Goal: Information Seeking & Learning: Find specific fact

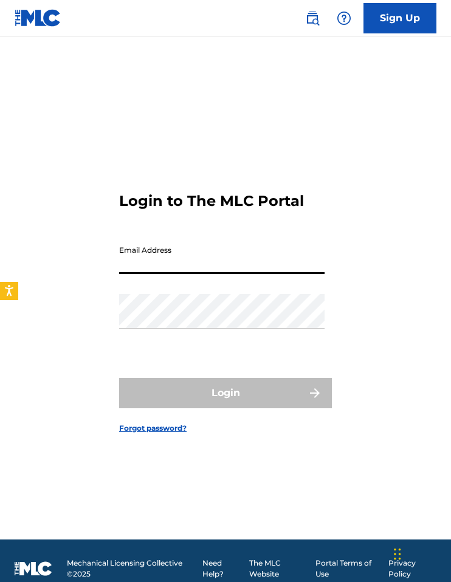
click at [233, 261] on input "Email Address" at bounding box center [221, 256] width 205 height 35
type input "[EMAIL_ADDRESS][DOMAIN_NAME]"
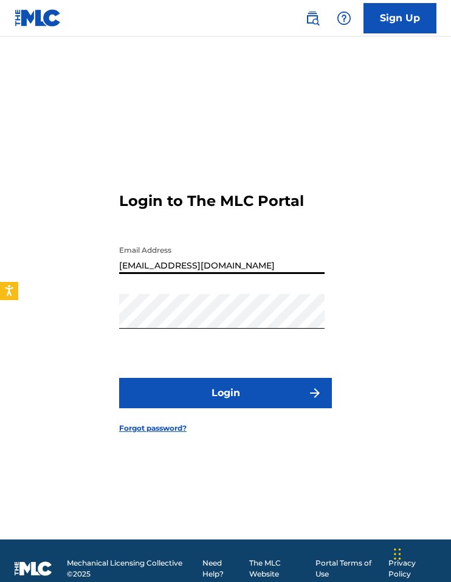
click at [232, 391] on button "Login" at bounding box center [225, 393] width 213 height 30
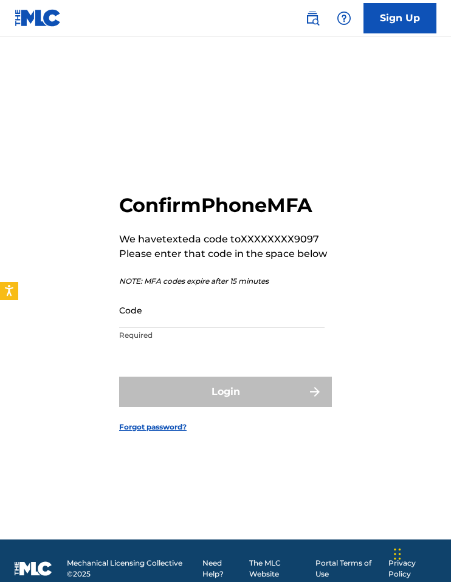
click at [165, 314] on input "Code" at bounding box center [221, 310] width 205 height 35
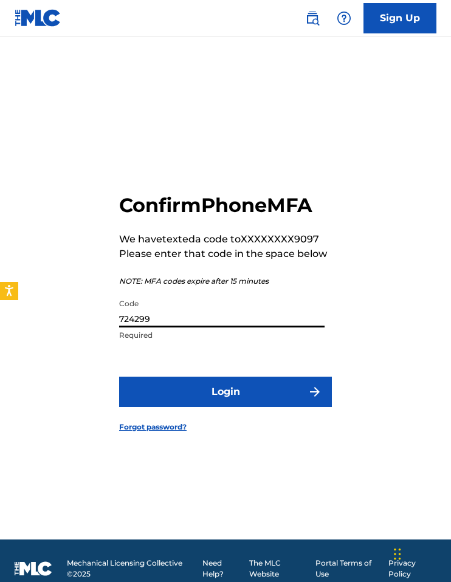
type input "724299"
click at [119, 377] on button "Login" at bounding box center [225, 392] width 213 height 30
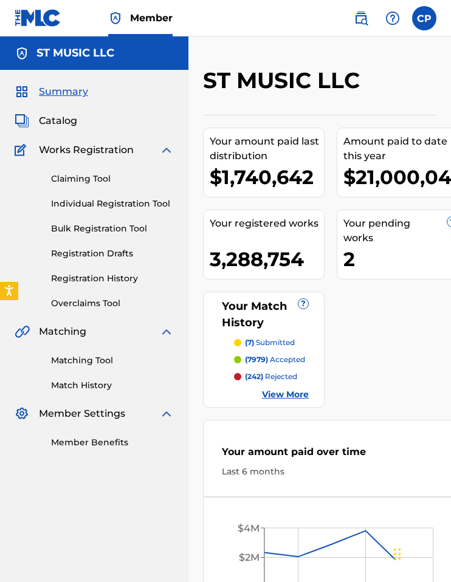
click at [90, 300] on link "Overclaims Tool" at bounding box center [112, 303] width 123 height 13
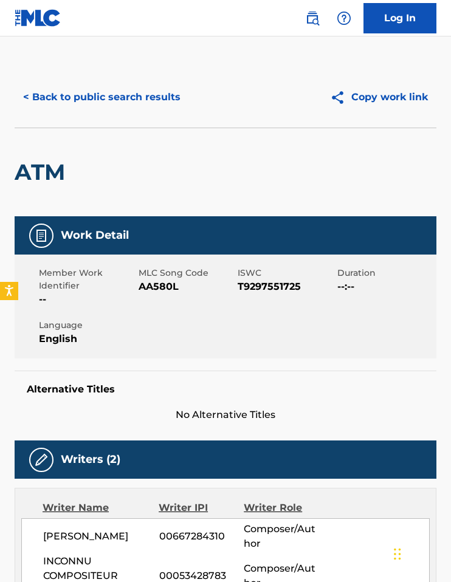
click at [314, 25] on link at bounding box center [312, 18] width 24 height 24
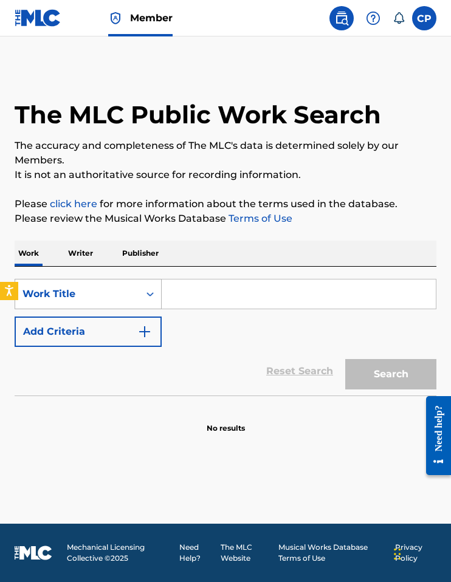
click at [71, 296] on div "Work Title" at bounding box center [76, 294] width 109 height 15
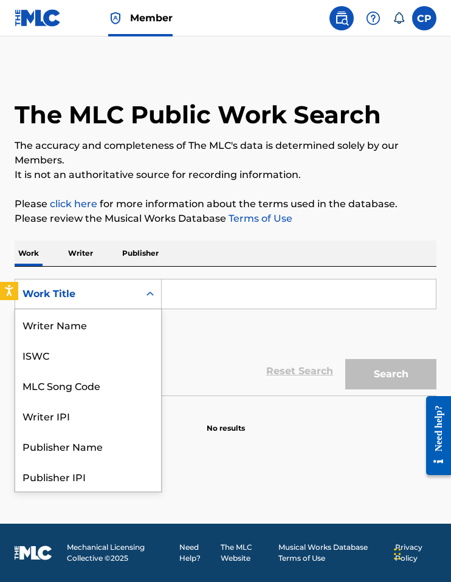
scroll to position [61, 0]
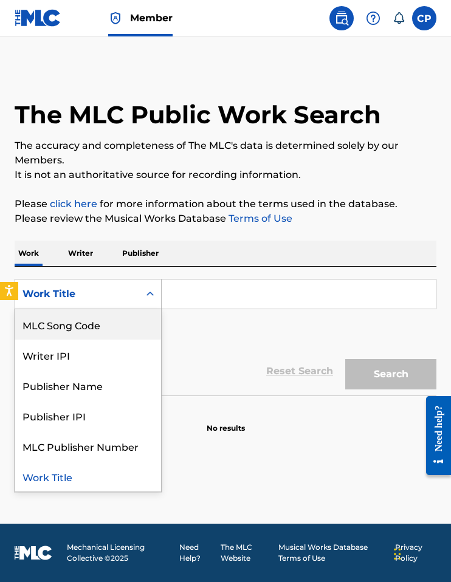
click at [80, 324] on div "MLC Song Code" at bounding box center [88, 324] width 146 height 30
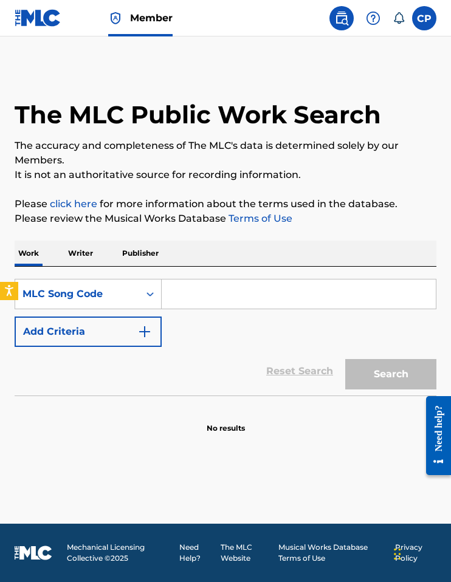
click at [209, 301] on input "Search Form" at bounding box center [299, 294] width 274 height 29
paste input "CJ6O9E"
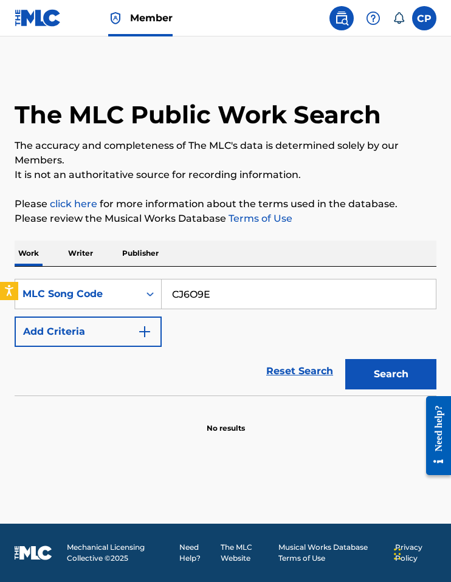
type input "CJ6O9E"
drag, startPoint x: 378, startPoint y: 358, endPoint x: 385, endPoint y: 376, distance: 19.6
click at [378, 359] on div "Search" at bounding box center [387, 371] width 97 height 49
click at [385, 376] on button "Search" at bounding box center [390, 374] width 91 height 30
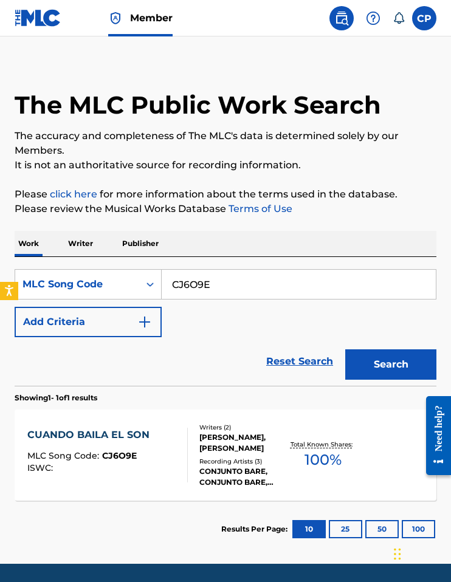
scroll to position [23, 0]
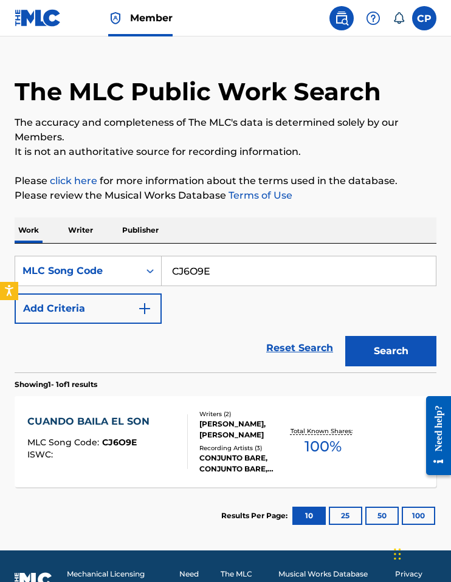
click at [244, 444] on div "Recording Artists ( 3 )" at bounding box center [243, 448] width 89 height 9
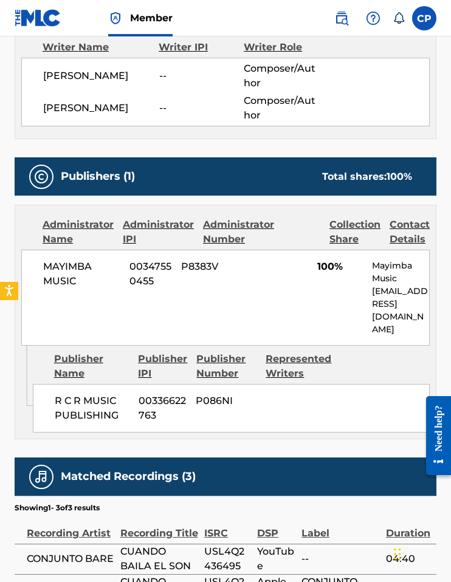
scroll to position [417, 0]
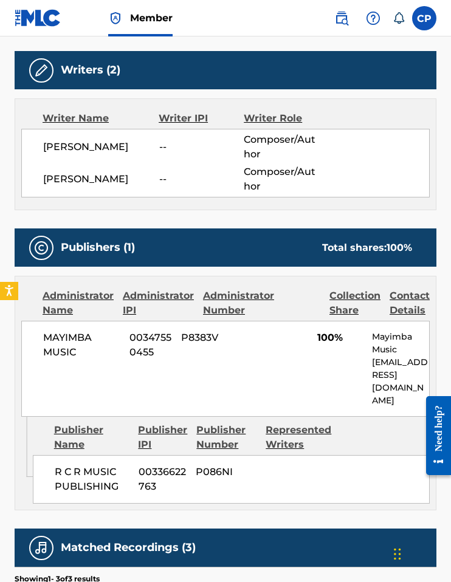
drag, startPoint x: 148, startPoint y: 146, endPoint x: 35, endPoint y: 145, distance: 112.4
click at [35, 145] on div "[PERSON_NAME] -- Composer/Author [PERSON_NAME] -- Composer/Author" at bounding box center [225, 163] width 408 height 69
copy span "[PERSON_NAME]"
drag, startPoint x: 120, startPoint y: 176, endPoint x: 41, endPoint y: 177, distance: 78.4
click at [41, 177] on div "[PERSON_NAME] -- Composer/Author [PERSON_NAME] -- Composer/Author" at bounding box center [225, 163] width 408 height 69
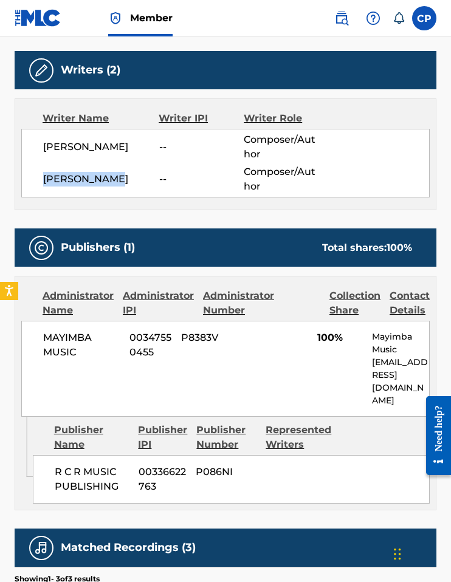
copy span "[PERSON_NAME]"
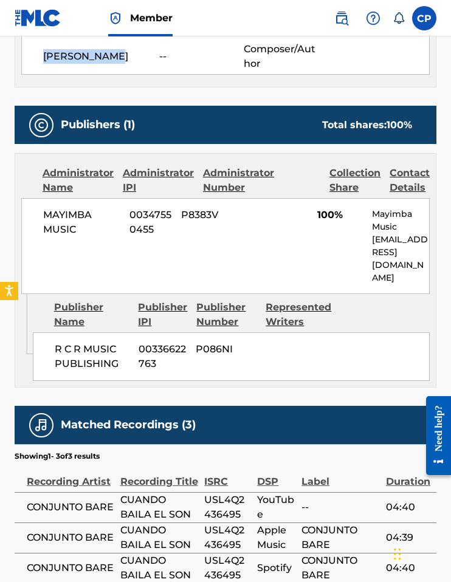
scroll to position [590, 0]
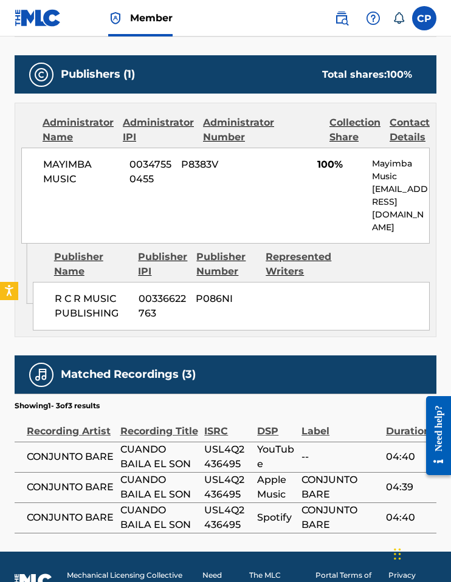
click at [221, 442] on span "USL4Q2436495" at bounding box center [227, 456] width 47 height 29
copy span "USL4Q2436495"
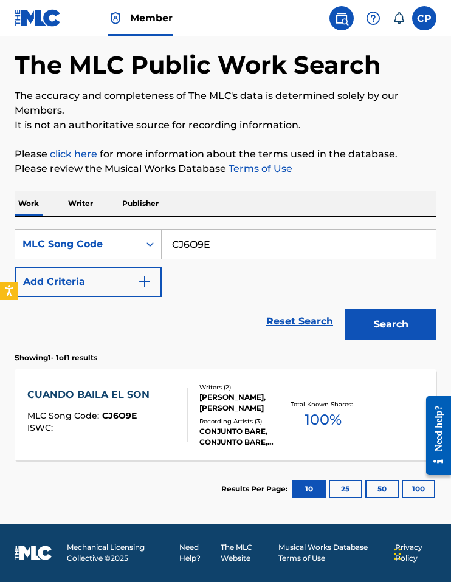
scroll to position [50, 0]
drag, startPoint x: 201, startPoint y: 240, endPoint x: 131, endPoint y: 239, distance: 69.9
click at [131, 239] on div "SearchWithCriteriab736d2a5-b792-4511-bd5f-8bfece88df7b MLC Song Code CJ6O9E" at bounding box center [226, 244] width 422 height 30
paste input "AB3FK5"
type input "AB3FK5"
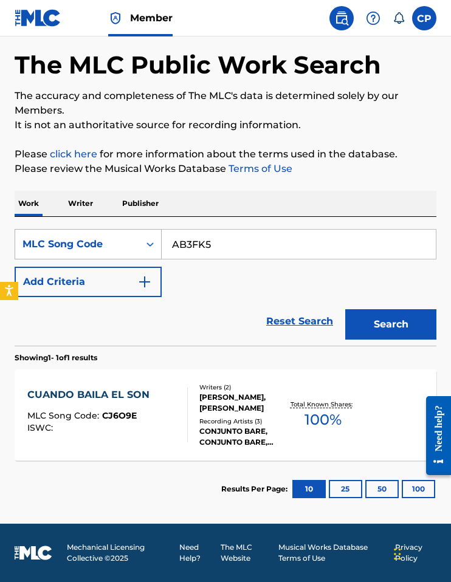
click at [345, 309] on button "Search" at bounding box center [390, 324] width 91 height 30
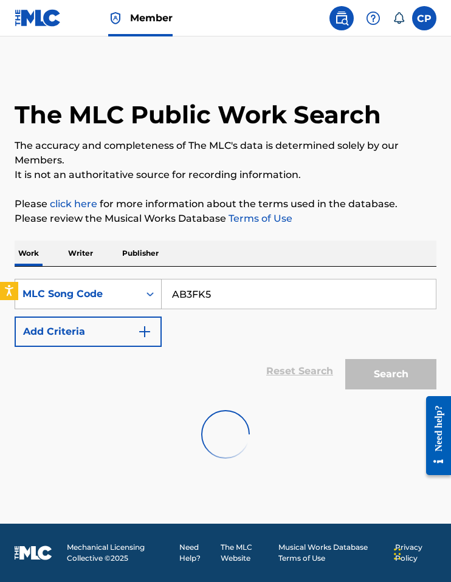
scroll to position [0, 0]
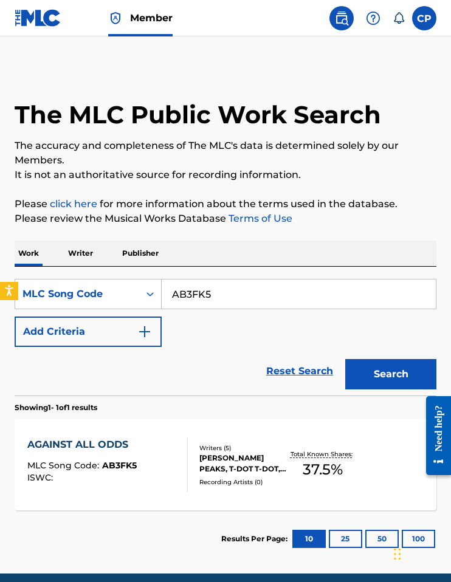
click at [114, 459] on div "AGAINST ALL ODDS MLC Song Code : AB3FK5 ISWC :" at bounding box center [81, 464] width 109 height 55
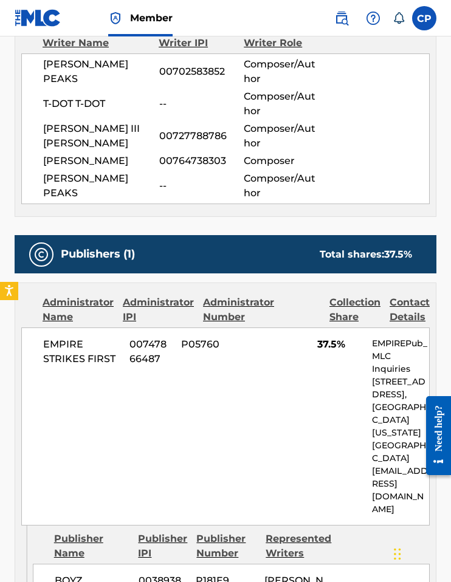
scroll to position [427, 0]
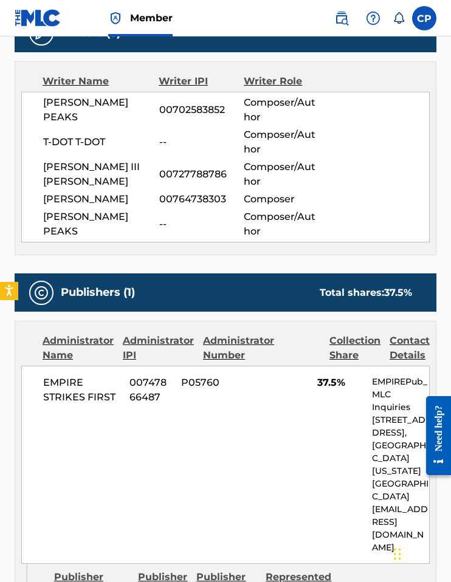
click at [184, 171] on span "00727788786" at bounding box center [201, 174] width 85 height 15
click at [168, 115] on span "00702583852" at bounding box center [201, 110] width 85 height 15
click at [204, 207] on span "00764738303" at bounding box center [201, 199] width 85 height 15
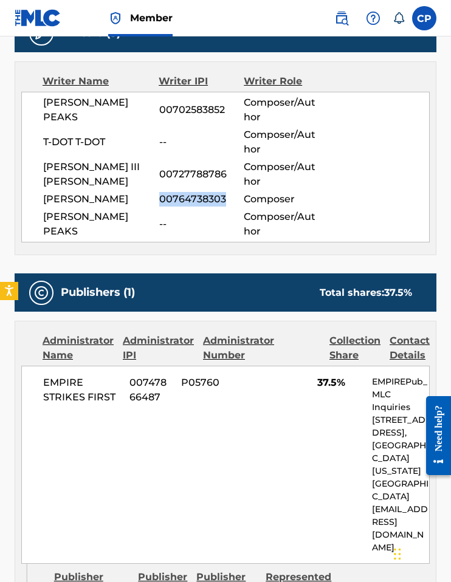
click at [204, 207] on span "00764738303" at bounding box center [201, 199] width 85 height 15
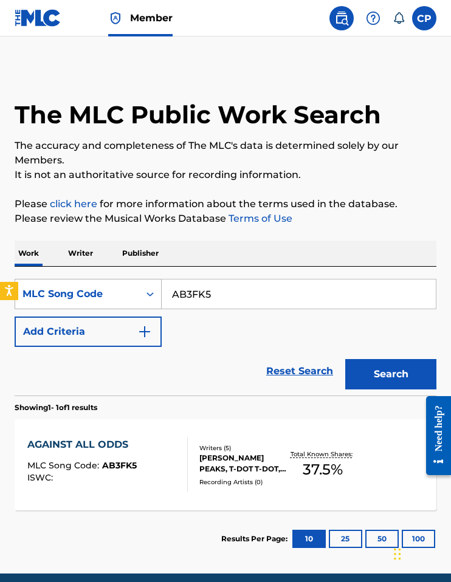
drag, startPoint x: 236, startPoint y: 296, endPoint x: 140, endPoint y: 284, distance: 96.7
click at [143, 287] on div "SearchWithCriteriab736d2a5-b792-4511-bd5f-8bfece88df7b MLC Song Code AB3FK5" at bounding box center [226, 294] width 422 height 30
paste input "YD3C5U"
type input "YD3C5U"
click at [345, 359] on button "Search" at bounding box center [390, 374] width 91 height 30
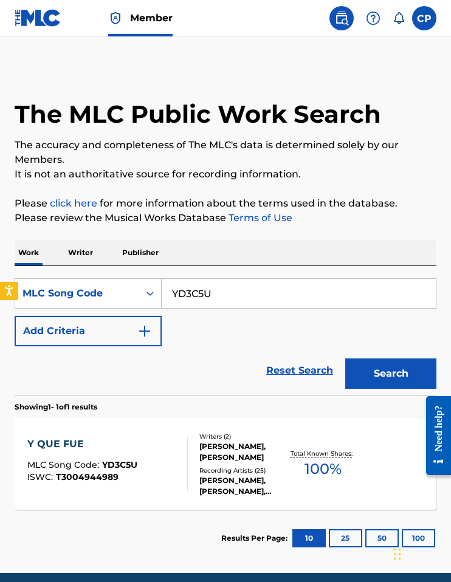
scroll to position [23, 0]
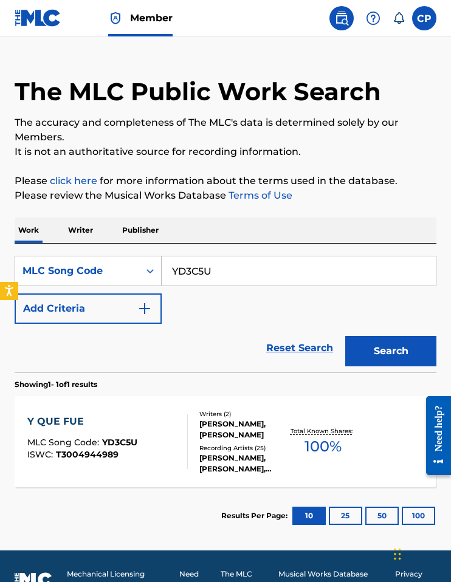
click at [171, 449] on div "Y QUE FUE MLC Song Code : YD3C5U ISWC : T3004944989" at bounding box center [107, 441] width 160 height 55
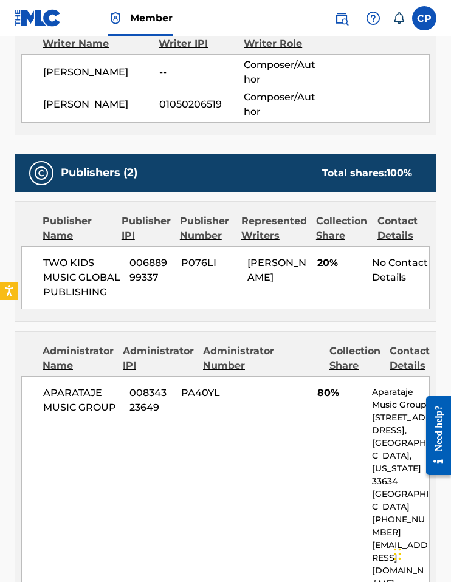
scroll to position [421, 0]
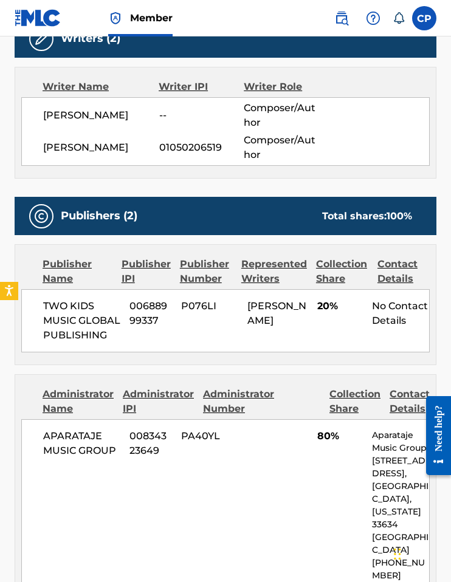
click at [194, 148] on span "01050206519" at bounding box center [201, 147] width 85 height 15
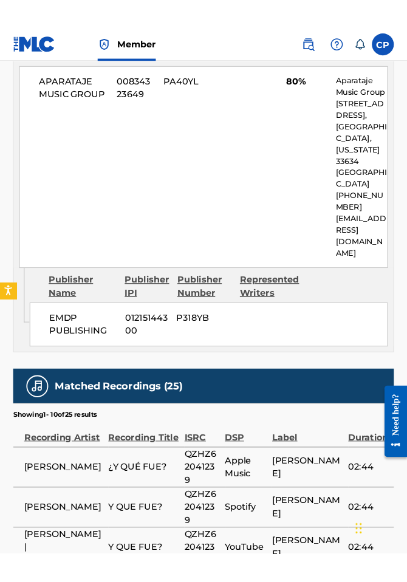
scroll to position [1010, 0]
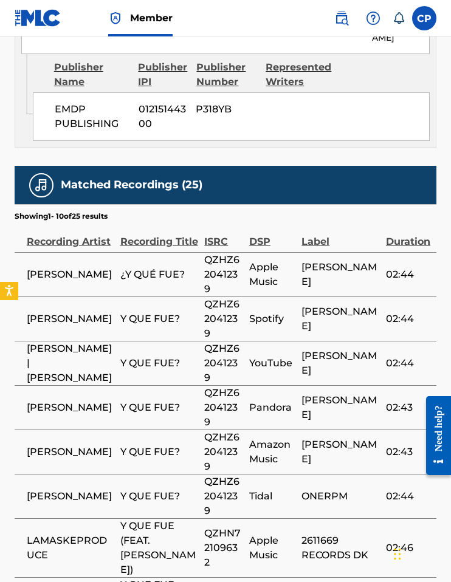
click at [224, 253] on span "QZHZ62041239" at bounding box center [223, 275] width 39 height 44
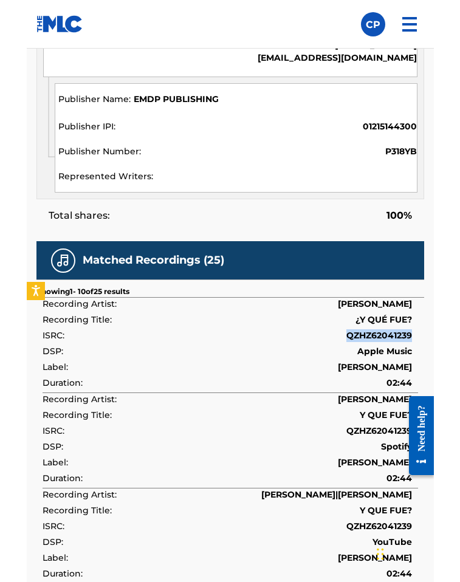
scroll to position [23, 0]
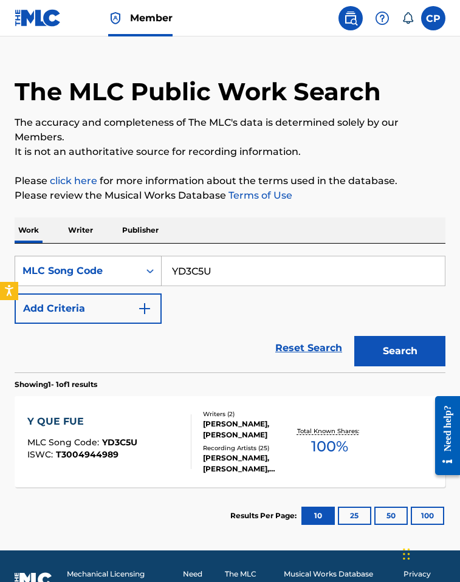
drag, startPoint x: 224, startPoint y: 273, endPoint x: 152, endPoint y: 268, distance: 72.5
click at [152, 268] on div "SearchWithCriteriab736d2a5-b792-4511-bd5f-8bfece88df7b MLC Song Code YD3C5U" at bounding box center [230, 271] width 431 height 30
paste input "PF5FOM"
type input "PF5FOM"
click at [354, 336] on button "Search" at bounding box center [399, 351] width 91 height 30
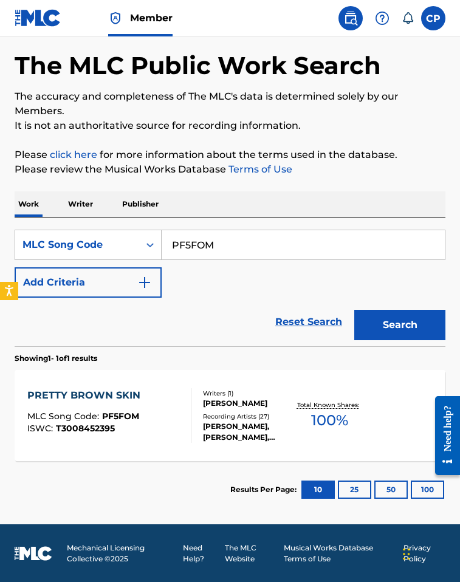
scroll to position [50, 0]
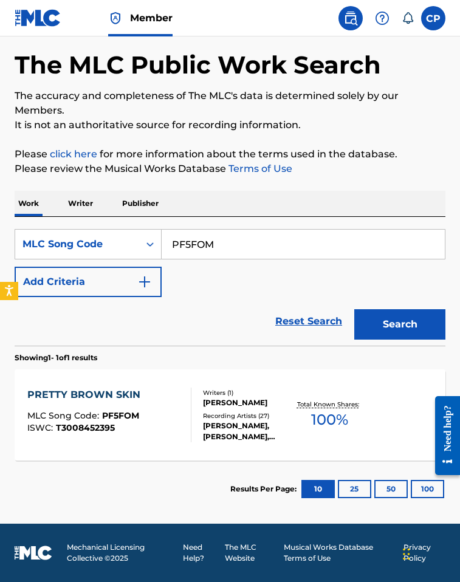
click at [171, 412] on div "PRETTY BROWN SKIN MLC Song Code : PF5FOM ISWC : T3008452395" at bounding box center [108, 415] width 163 height 55
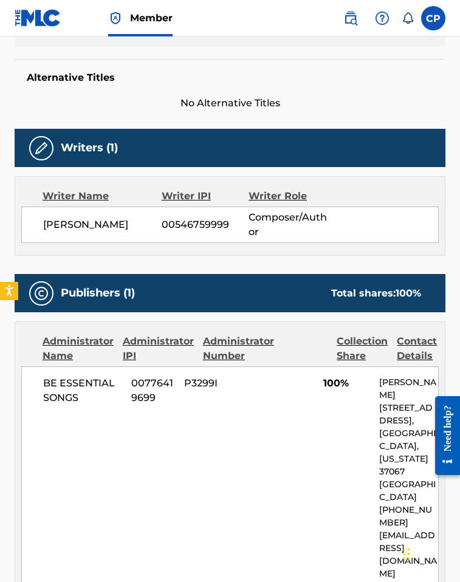
scroll to position [289, 0]
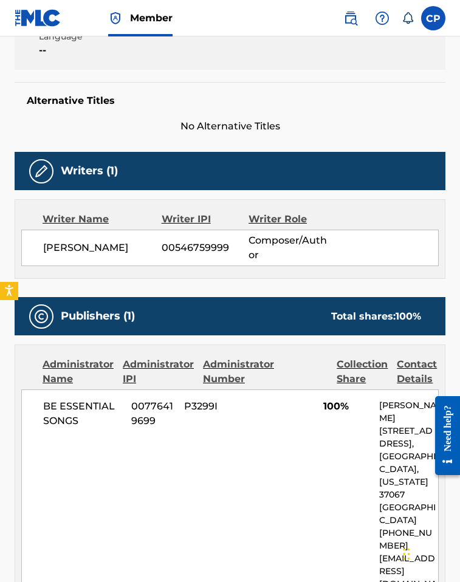
click at [182, 245] on span "00546759999" at bounding box center [205, 248] width 87 height 15
copy span "00546759999"
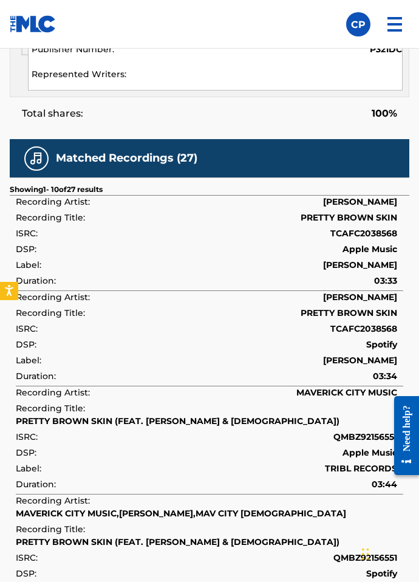
scroll to position [0, 0]
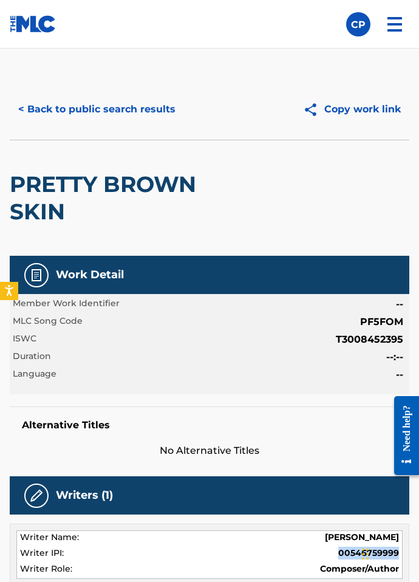
click at [43, 108] on button "< Back to public search results" at bounding box center [97, 109] width 174 height 30
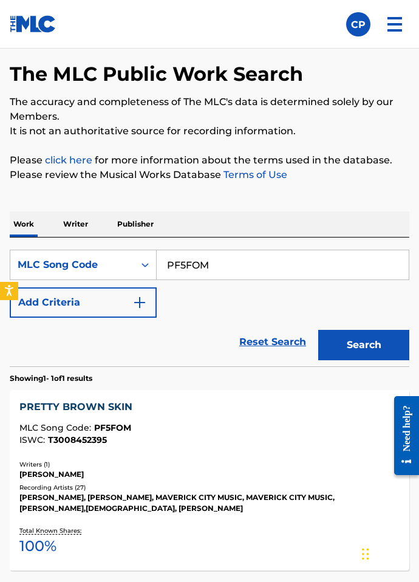
drag, startPoint x: 228, startPoint y: 270, endPoint x: 157, endPoint y: 266, distance: 71.8
click at [157, 266] on input "PF5FOM" at bounding box center [283, 264] width 252 height 29
paste input "SC2DU7"
type input "SC2DU7"
click at [318, 330] on button "Search" at bounding box center [363, 345] width 91 height 30
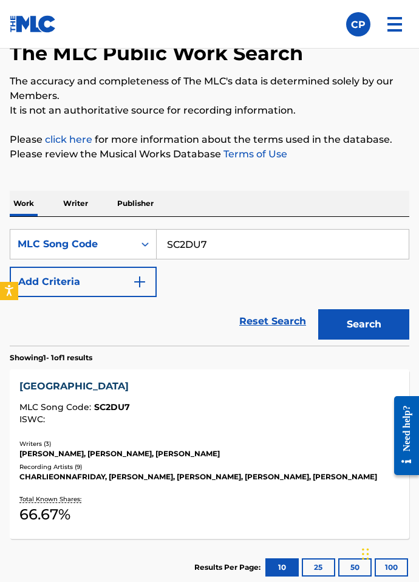
scroll to position [117, 0]
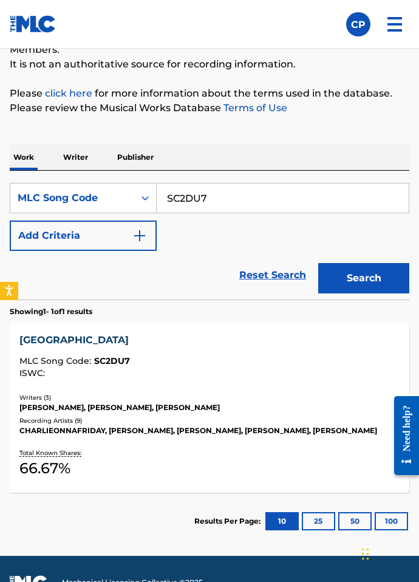
click at [206, 458] on div "Total Known Shares: 66.67 %" at bounding box center [209, 463] width 380 height 37
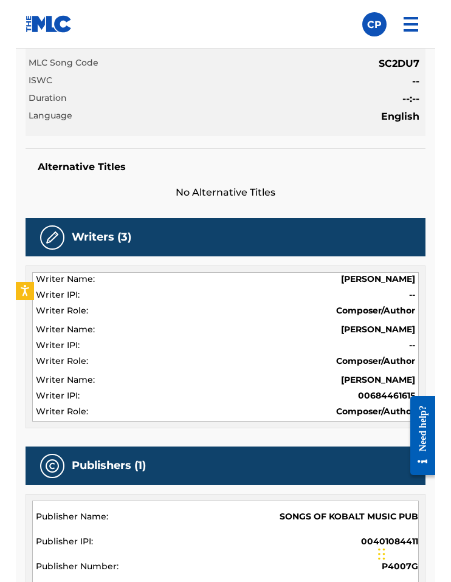
scroll to position [389, 0]
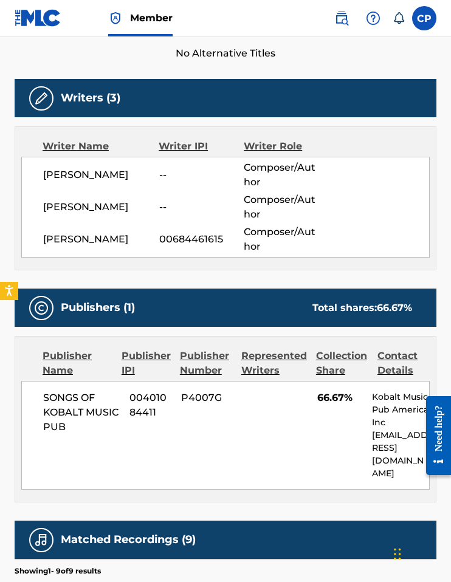
click at [209, 232] on span "00684461615" at bounding box center [201, 239] width 85 height 15
copy span "00684461615"
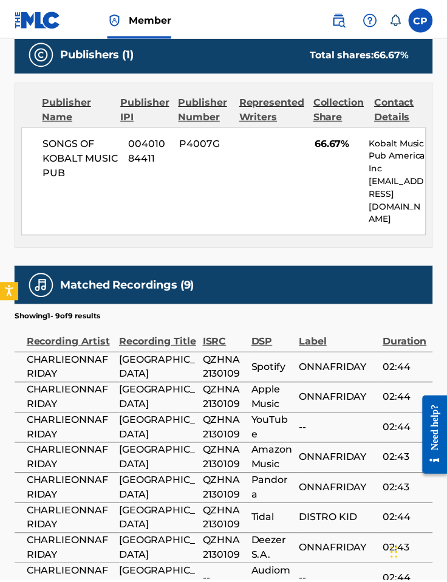
scroll to position [483, 0]
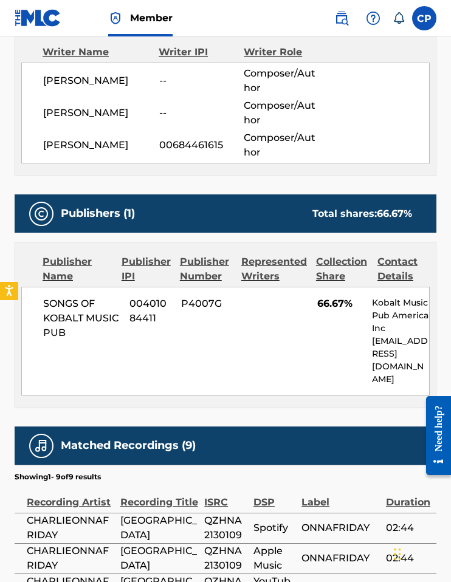
click at [225, 513] on span "QZHNA2130109" at bounding box center [225, 527] width 43 height 29
copy span "QZHNA2130109"
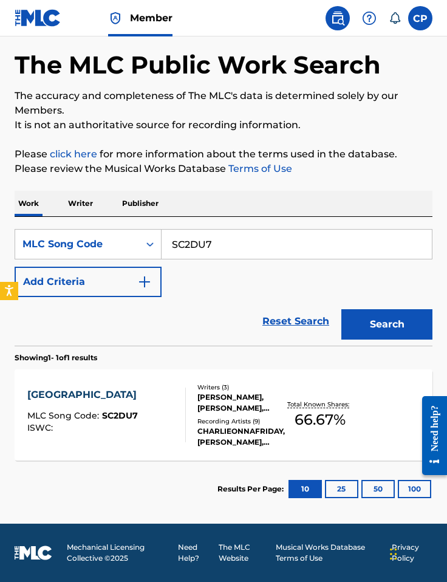
scroll to position [50, 0]
drag, startPoint x: 258, startPoint y: 249, endPoint x: 129, endPoint y: 244, distance: 128.3
click at [129, 244] on div "SearchWithCriteriab736d2a5-b792-4511-bd5f-8bfece88df7b MLC Song Code SC2DU7" at bounding box center [224, 244] width 418 height 30
paste input "IG0TT8"
type input "IG0TT8"
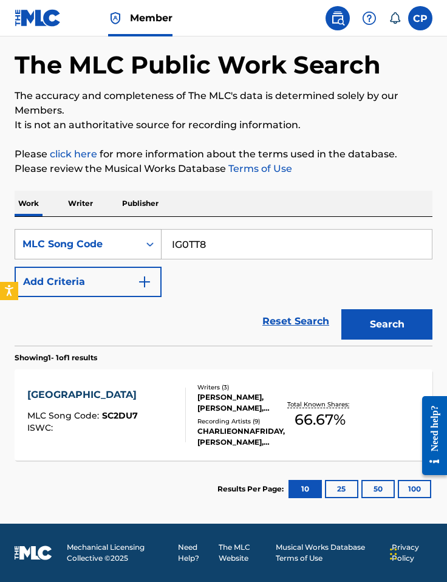
click at [341, 309] on button "Search" at bounding box center [386, 324] width 91 height 30
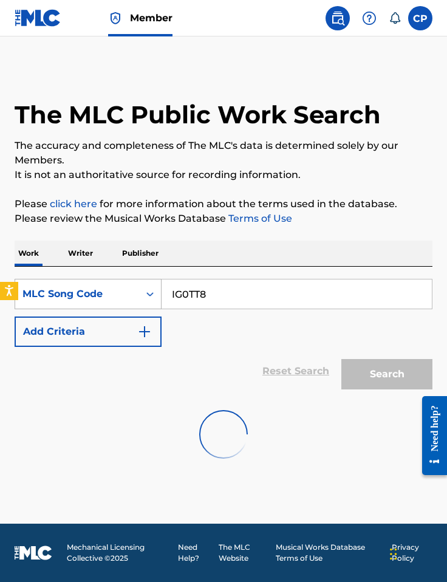
scroll to position [0, 0]
